Goal: Task Accomplishment & Management: Complete application form

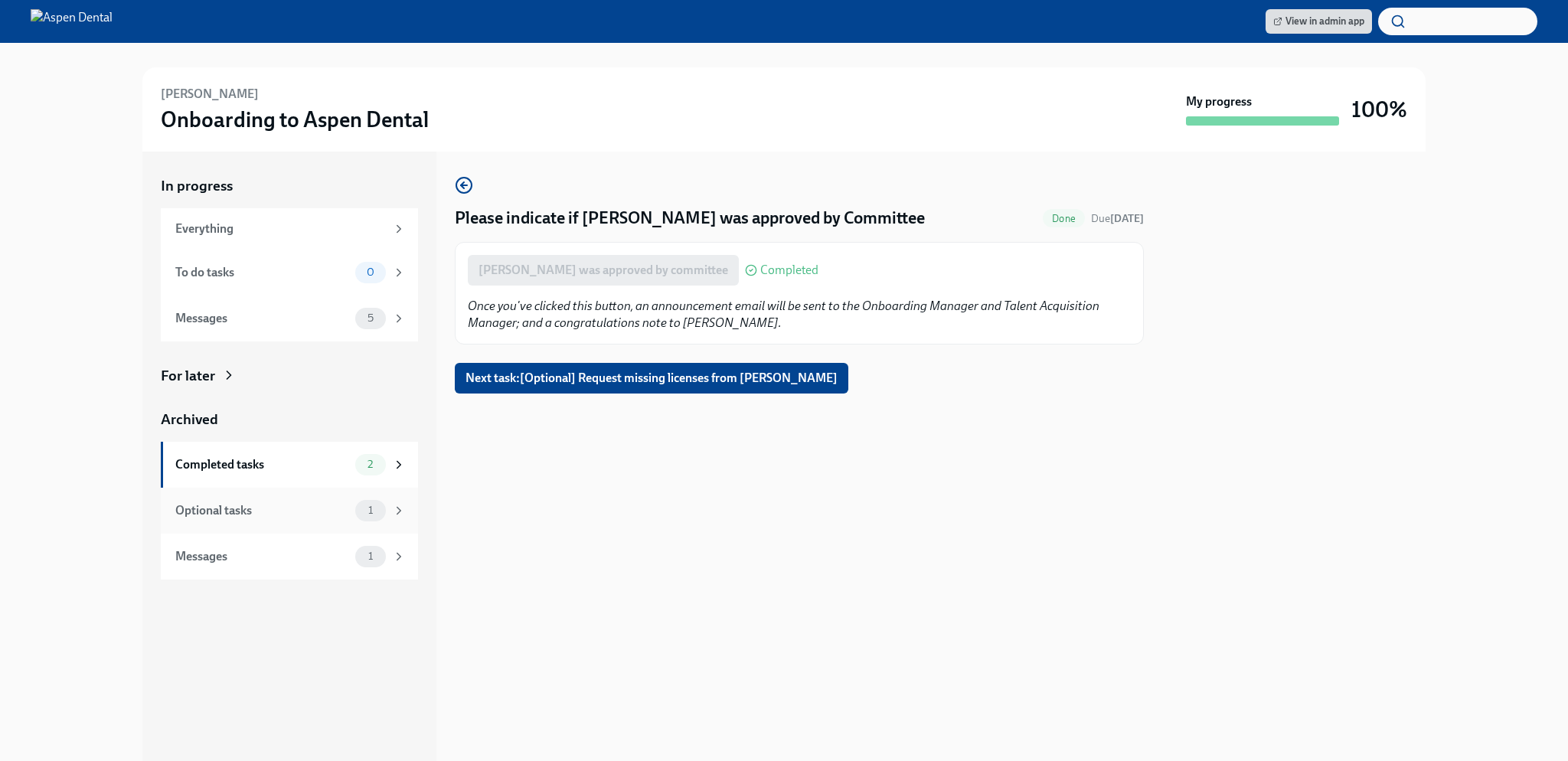
click at [289, 519] on div "Optional tasks 1" at bounding box center [290, 511] width 230 height 21
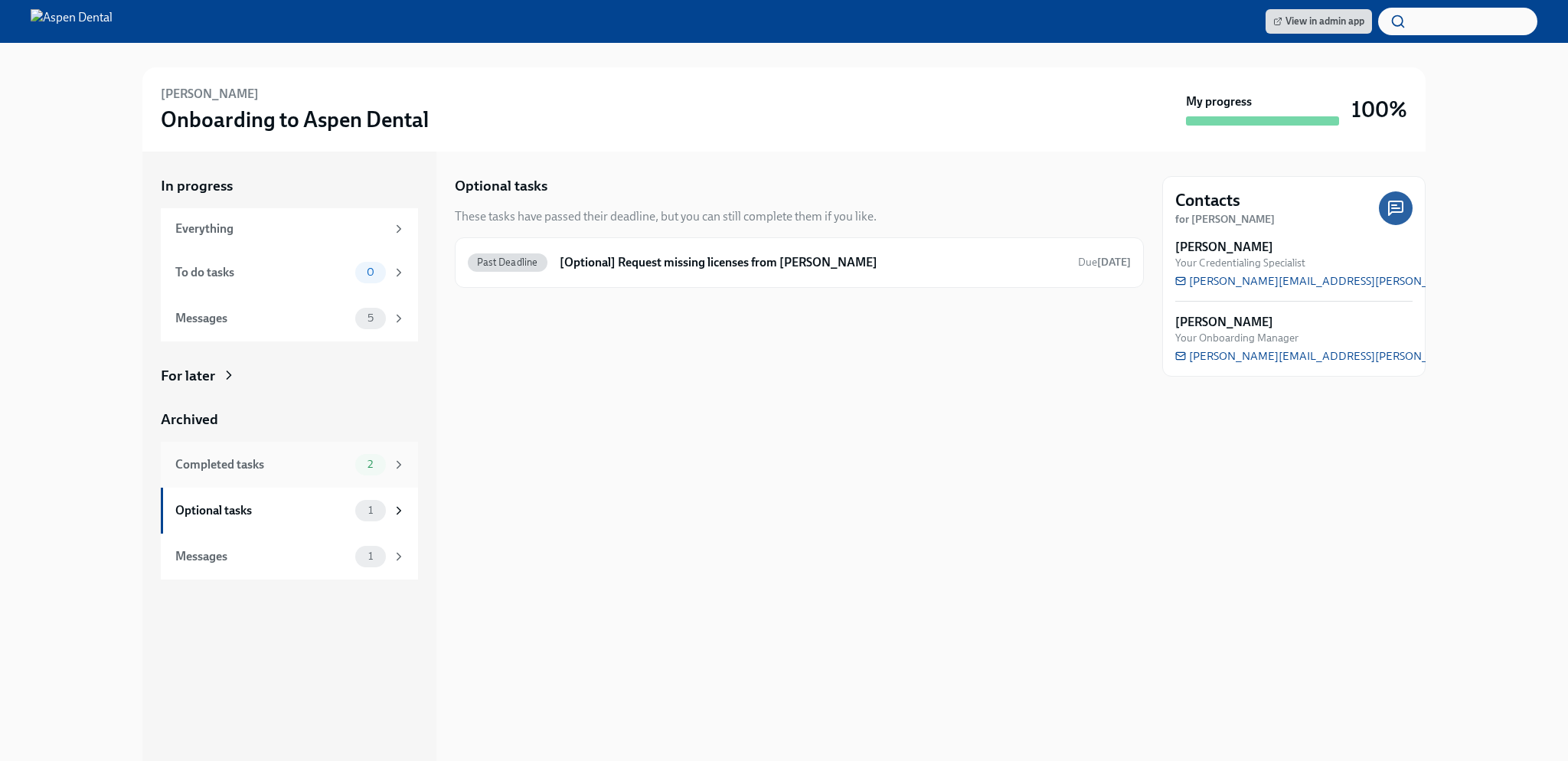
click at [281, 465] on div "Completed tasks" at bounding box center [262, 465] width 173 height 17
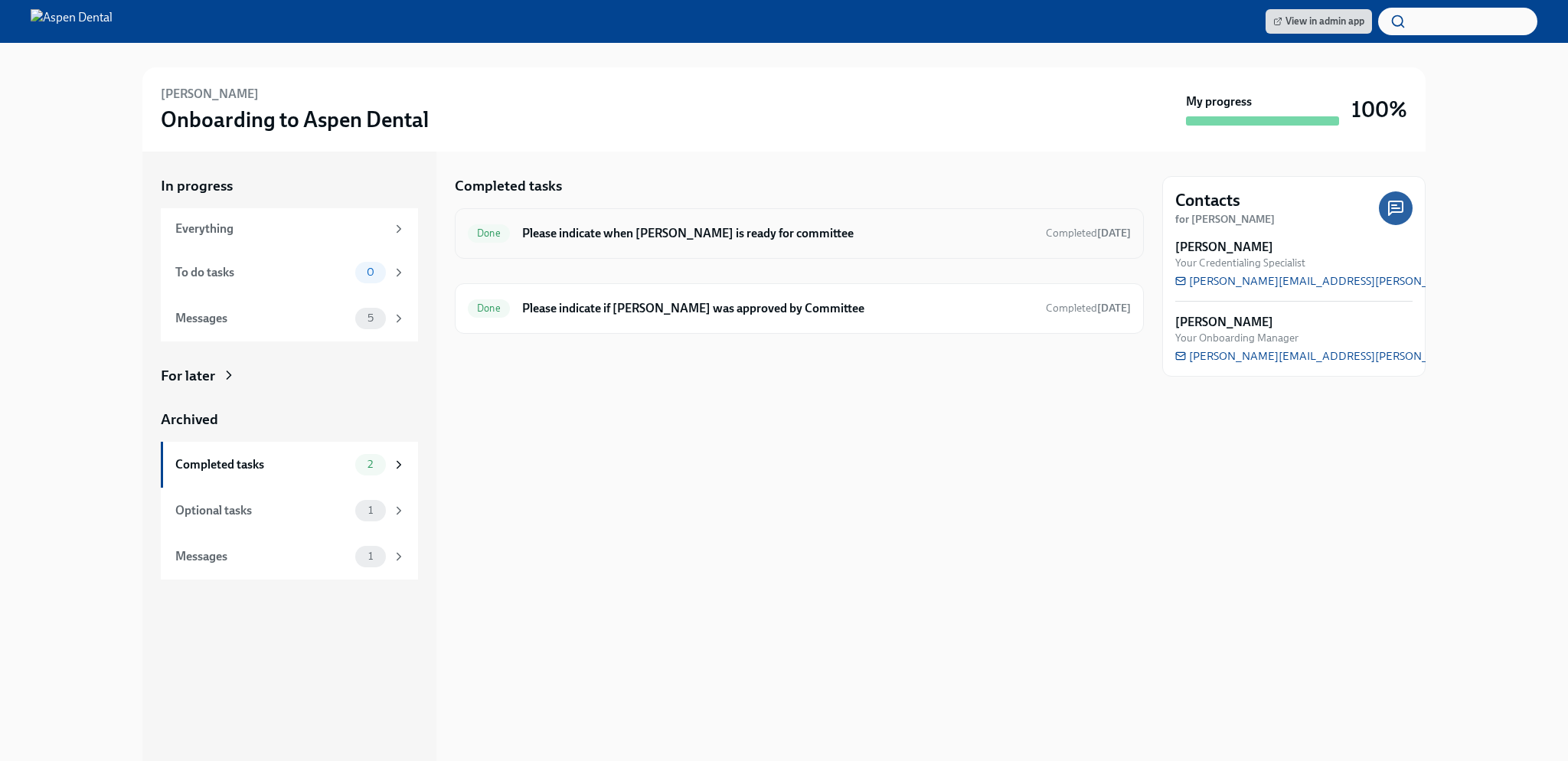
click at [681, 239] on h6 "Please indicate when [PERSON_NAME] is ready for committee" at bounding box center [778, 233] width 511 height 17
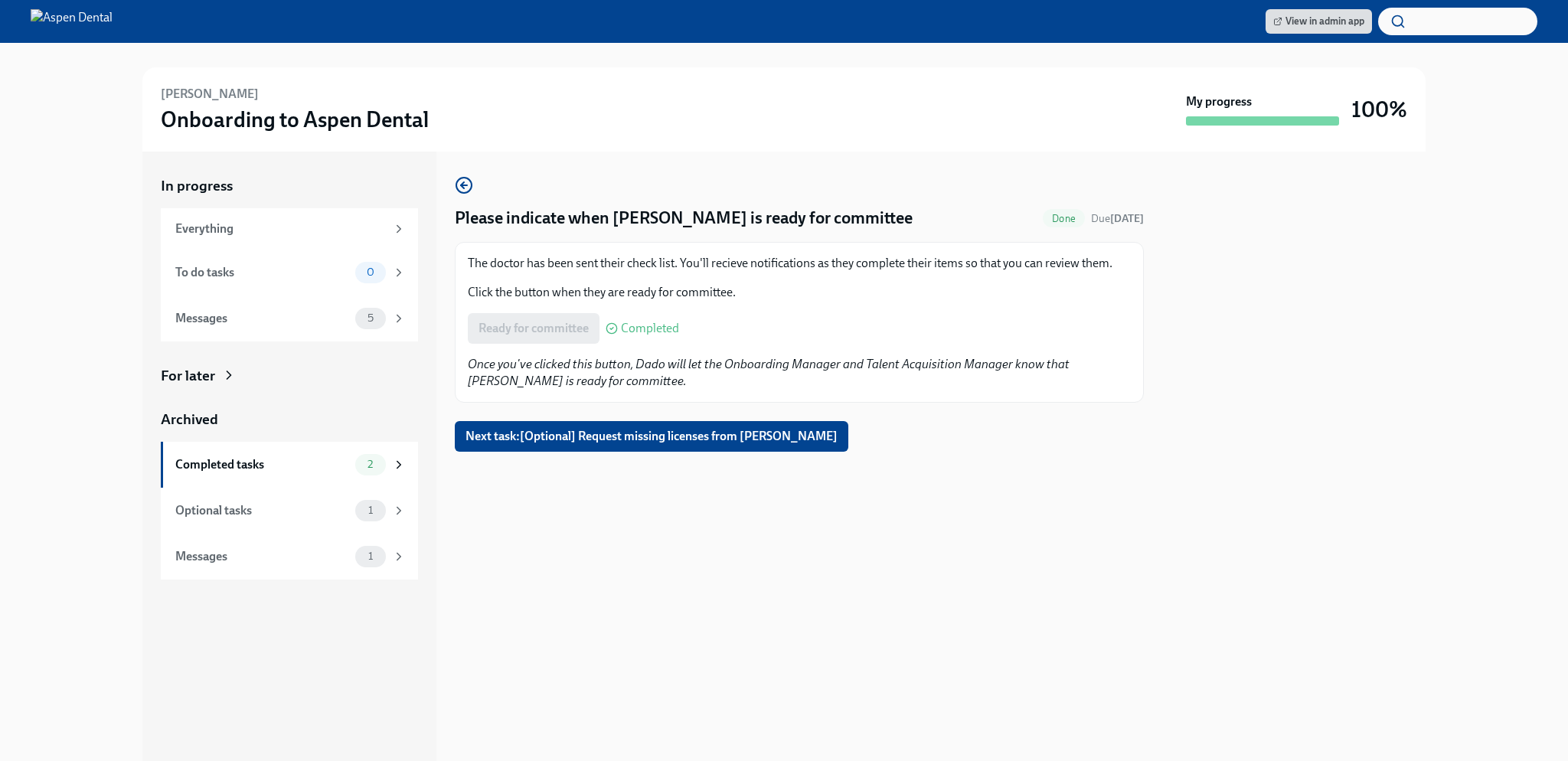
click at [534, 324] on div "Ready for committee Completed" at bounding box center [573, 328] width 211 height 31
